Goal: Check status: Check status

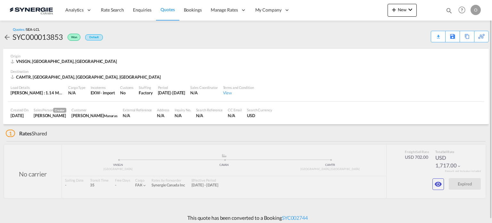
click at [451, 10] on md-icon "icon-magnify" at bounding box center [448, 10] width 7 height 7
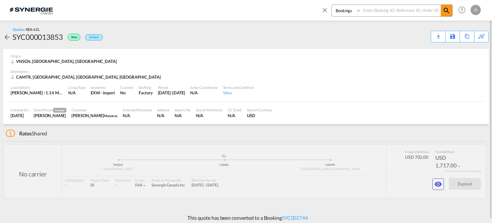
drag, startPoint x: 347, startPoint y: 10, endPoint x: 348, endPoint y: 15, distance: 5.6
click at [346, 10] on select "Bookings Quotes Enquiries" at bounding box center [347, 11] width 30 height 12
select select "Quotes"
click at [332, 5] on select "Bookings Quotes Enquiries" at bounding box center [347, 11] width 30 height 12
click at [364, 11] on input at bounding box center [401, 10] width 80 height 11
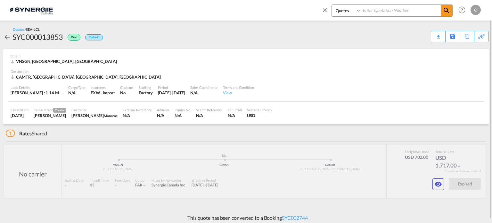
paste input "SYC000010911"
type input "SYC000010911"
click at [443, 11] on md-icon "icon-magnify" at bounding box center [446, 11] width 8 height 8
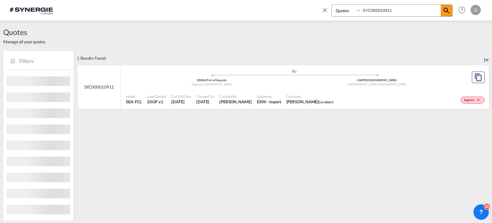
click at [285, 96] on div "Customer Normand Poulin Cerabord" at bounding box center [310, 99] width 52 height 16
